Goal: Information Seeking & Learning: Learn about a topic

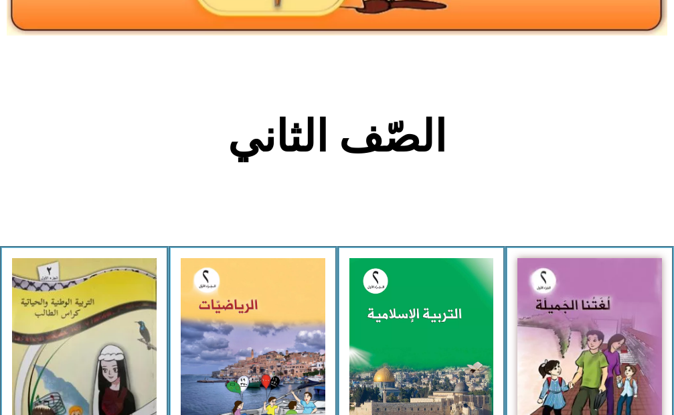
scroll to position [268, 0]
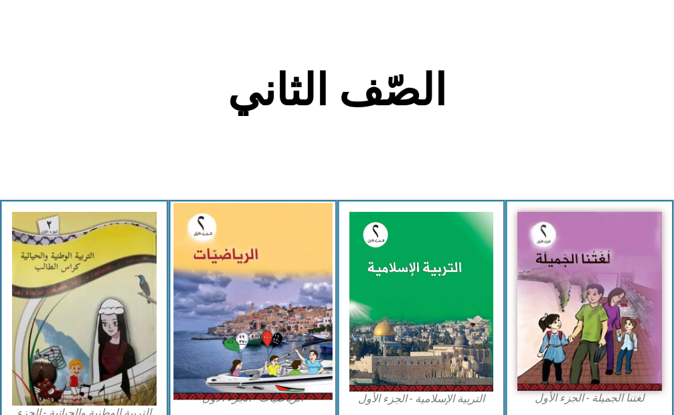
click at [201, 310] on img at bounding box center [252, 300] width 159 height 197
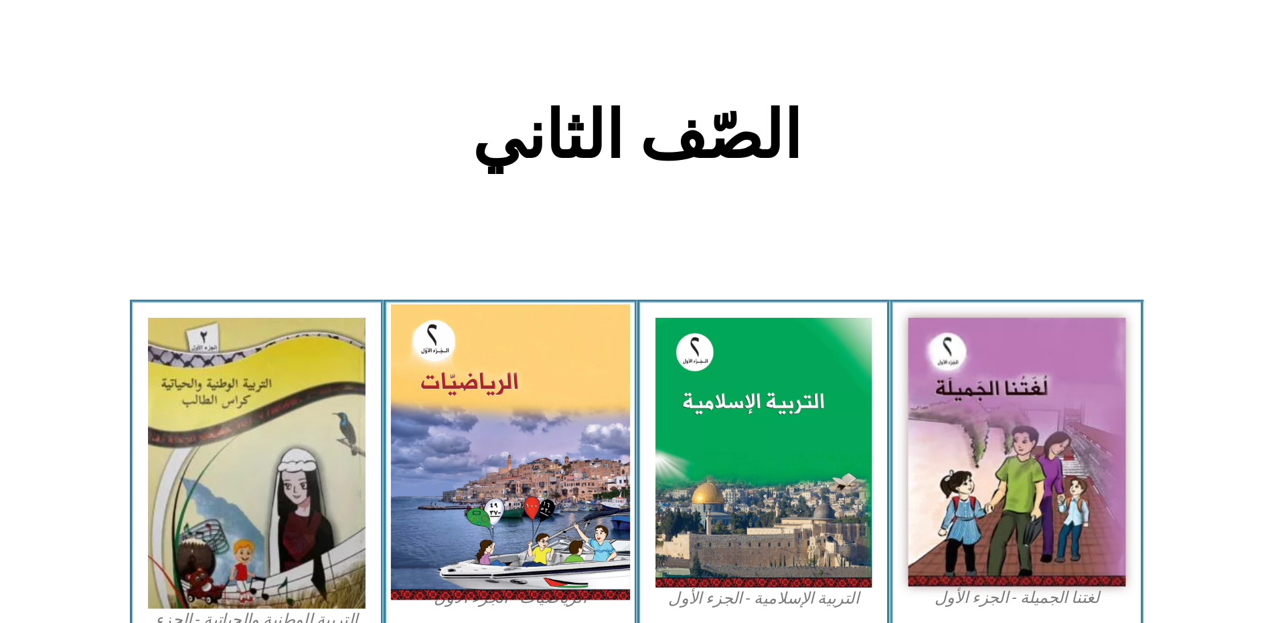
scroll to position [244, 0]
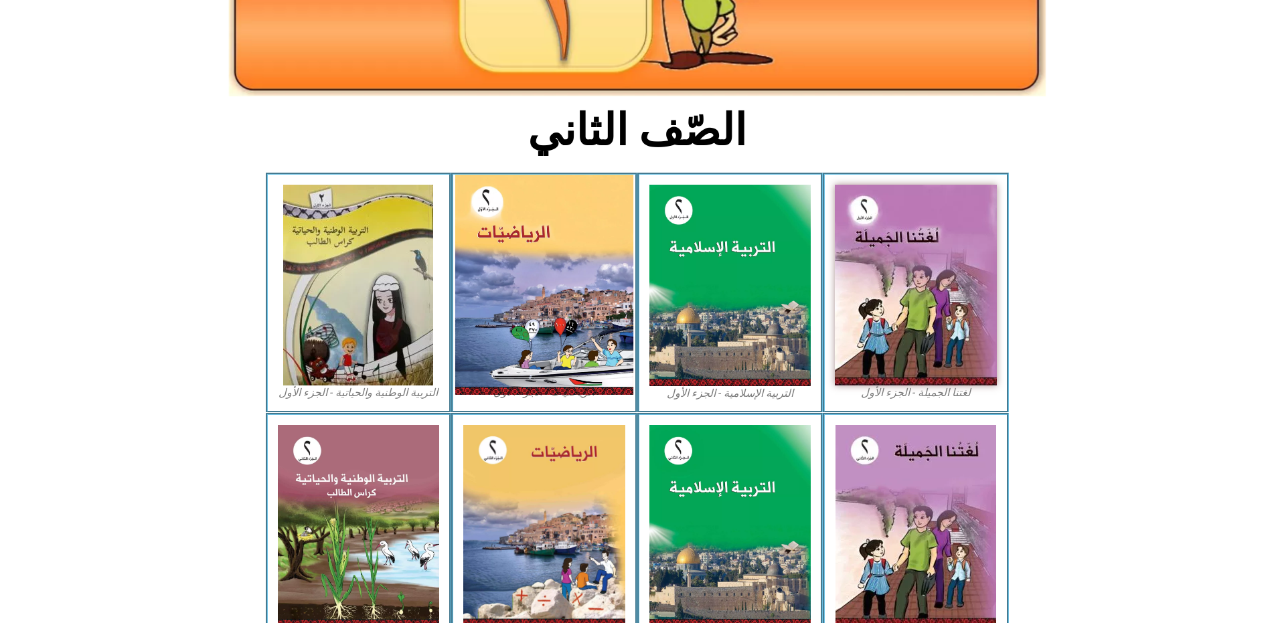
click at [542, 201] on img at bounding box center [544, 285] width 178 height 220
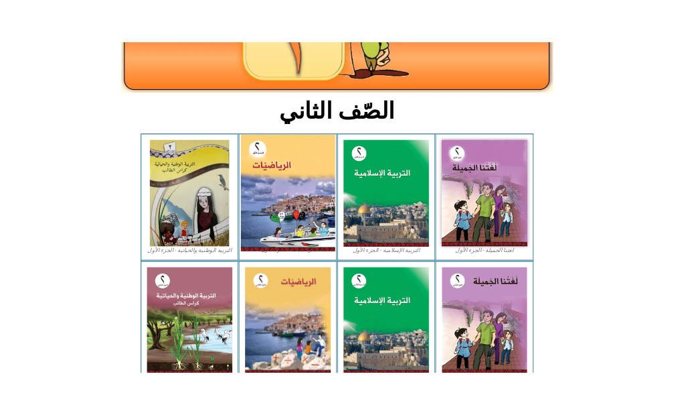
scroll to position [243, 0]
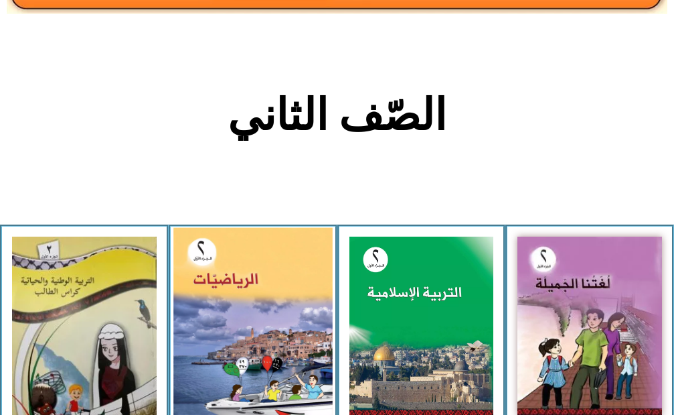
click at [238, 312] on img at bounding box center [252, 325] width 159 height 197
click at [263, 269] on img at bounding box center [252, 325] width 159 height 197
click at [256, 295] on img at bounding box center [252, 325] width 159 height 197
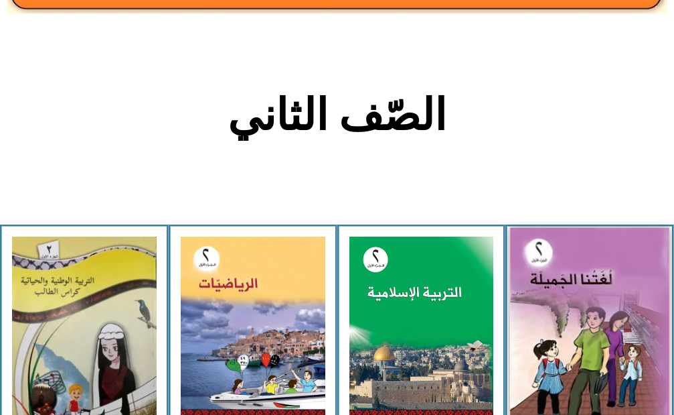
click at [544, 272] on img at bounding box center [589, 325] width 159 height 197
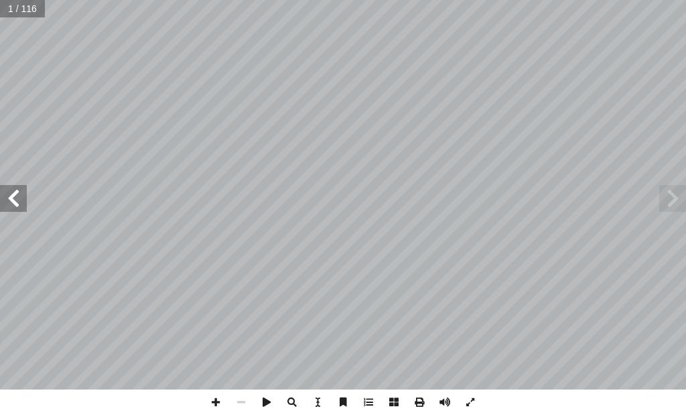
click at [10, 196] on span at bounding box center [13, 198] width 27 height 27
click at [10, 202] on span at bounding box center [13, 198] width 27 height 27
click at [9, 202] on span at bounding box center [13, 198] width 27 height 27
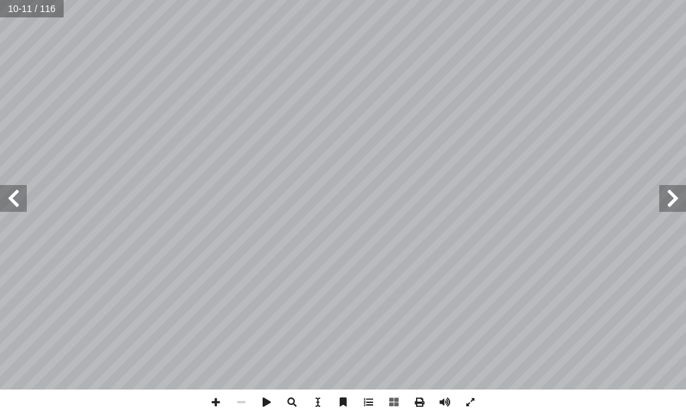
click at [9, 202] on span at bounding box center [13, 198] width 27 height 27
click at [471, 399] on span at bounding box center [469, 401] width 25 height 25
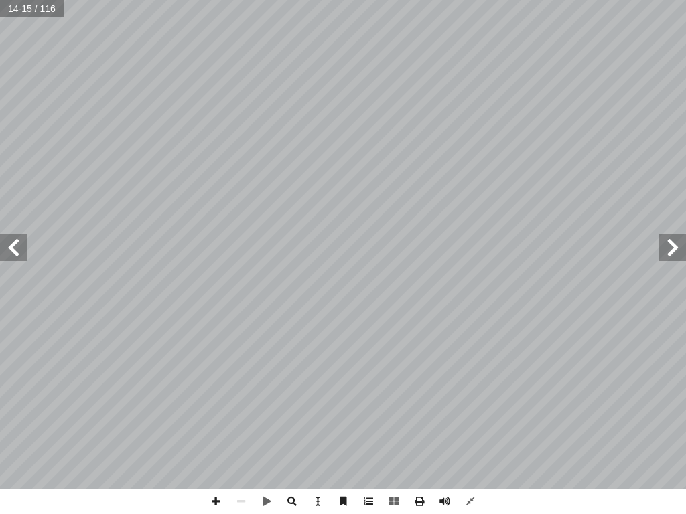
click at [15, 248] on span at bounding box center [13, 247] width 27 height 27
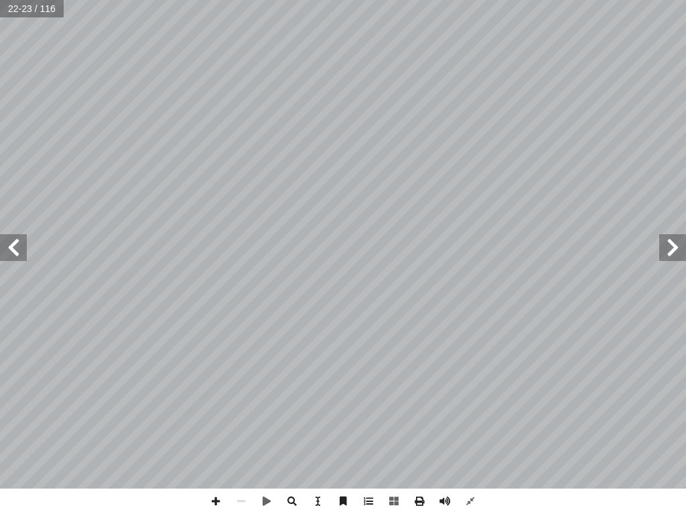
click at [15, 248] on span at bounding box center [13, 247] width 27 height 27
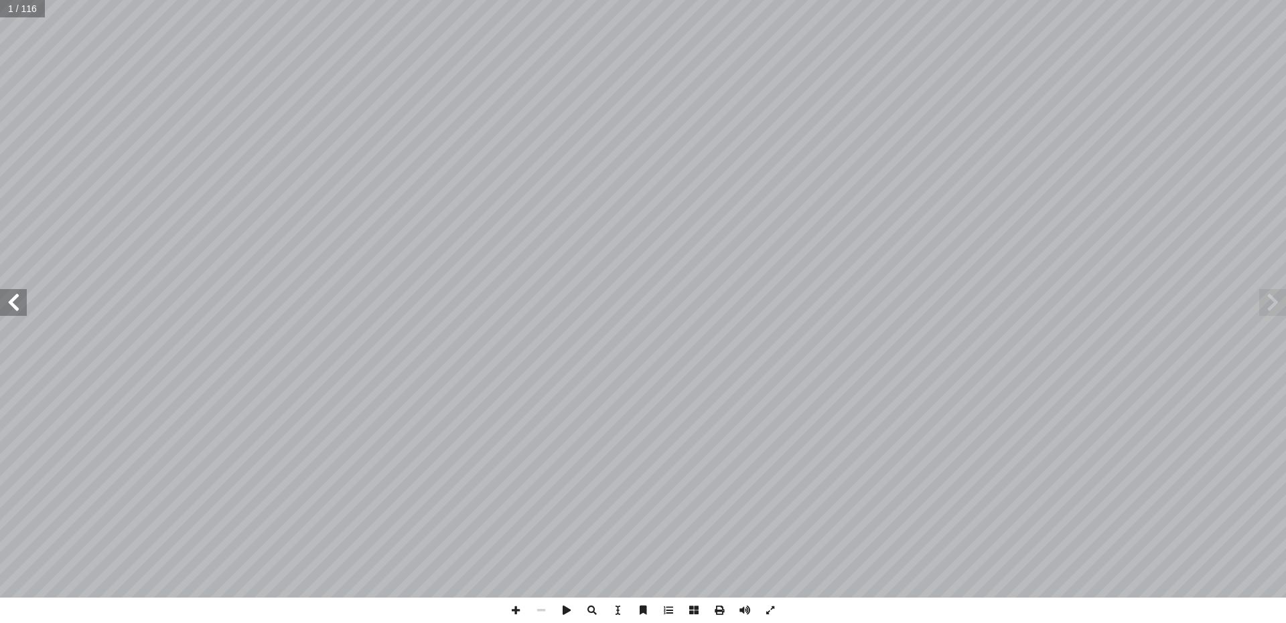
click at [15, 299] on span at bounding box center [13, 302] width 27 height 27
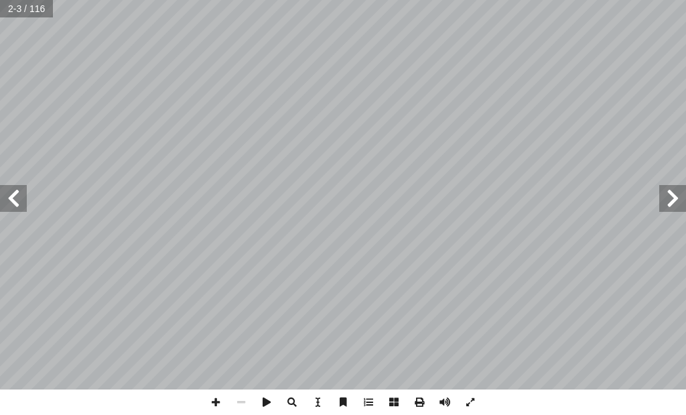
click at [19, 198] on span at bounding box center [13, 198] width 27 height 27
click at [11, 202] on span at bounding box center [13, 198] width 27 height 27
click at [16, 201] on span at bounding box center [13, 198] width 27 height 27
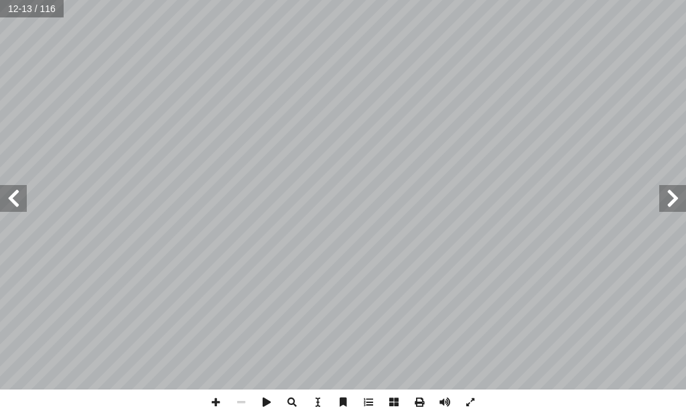
click at [5, 199] on span at bounding box center [13, 198] width 27 height 27
click at [13, 196] on span at bounding box center [13, 198] width 27 height 27
click at [16, 195] on span at bounding box center [13, 198] width 27 height 27
click at [14, 197] on span at bounding box center [13, 198] width 27 height 27
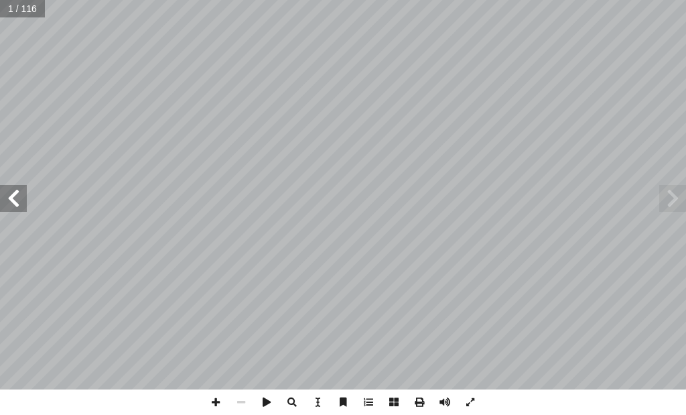
click at [17, 198] on span at bounding box center [13, 198] width 27 height 27
click at [20, 198] on span at bounding box center [13, 198] width 27 height 27
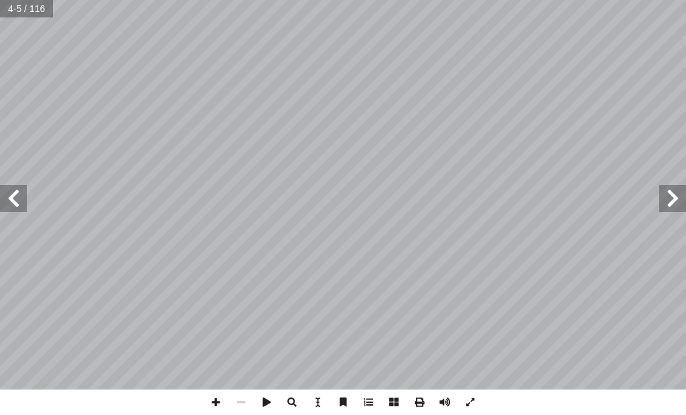
click at [13, 196] on span at bounding box center [13, 198] width 27 height 27
click at [5, 192] on span at bounding box center [13, 198] width 27 height 27
click at [27, 10] on input "text" at bounding box center [22, 8] width 44 height 17
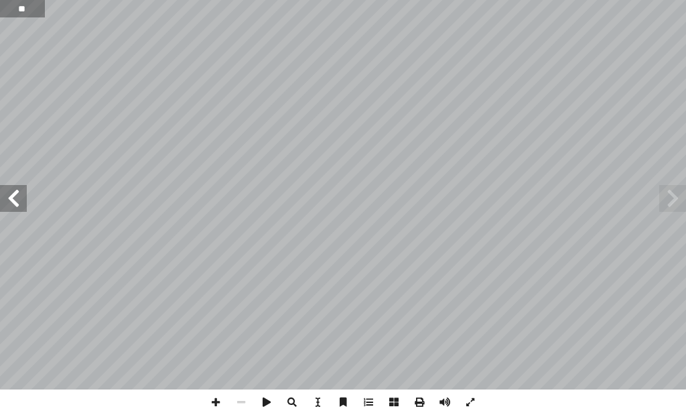
type input "*"
type input "**"
click at [13, 9] on input "text" at bounding box center [22, 8] width 44 height 17
type input "**"
click at [5, 201] on span at bounding box center [13, 198] width 27 height 27
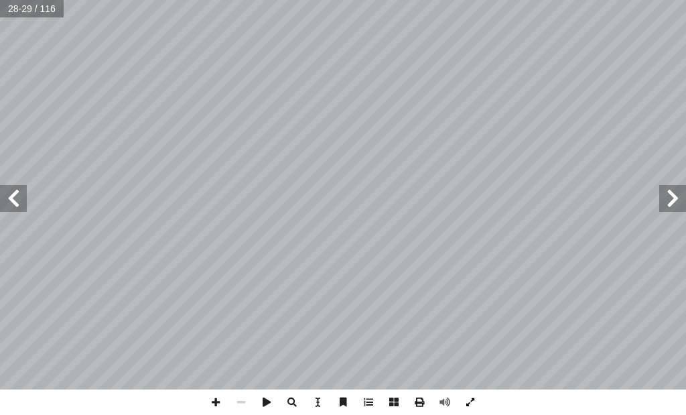
click at [473, 404] on span at bounding box center [469, 401] width 25 height 25
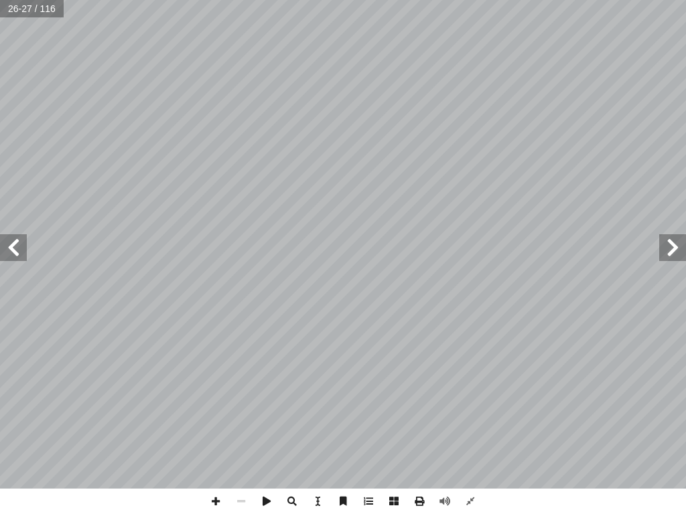
drag, startPoint x: 473, startPoint y: 477, endPoint x: 10, endPoint y: 244, distance: 517.8
click at [11, 244] on span at bounding box center [13, 247] width 27 height 27
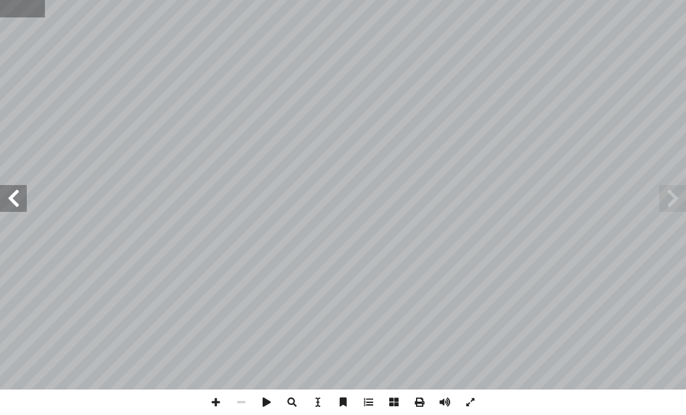
click at [21, 9] on input "text" at bounding box center [22, 8] width 45 height 17
type input "**"
click at [676, 198] on span at bounding box center [672, 198] width 27 height 27
click at [673, 200] on span at bounding box center [672, 198] width 27 height 27
click at [672, 194] on span at bounding box center [672, 198] width 27 height 27
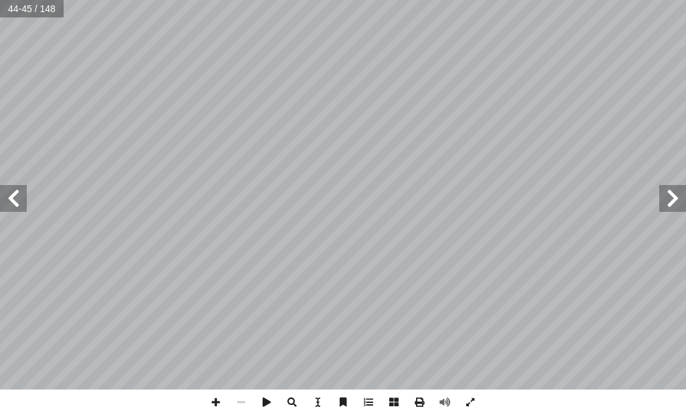
click at [17, 204] on span at bounding box center [13, 198] width 27 height 27
click at [674, 198] on span at bounding box center [672, 198] width 27 height 27
click at [671, 190] on span at bounding box center [672, 198] width 27 height 27
click at [671, 186] on span at bounding box center [672, 198] width 27 height 27
